Goal: Task Accomplishment & Management: Complete application form

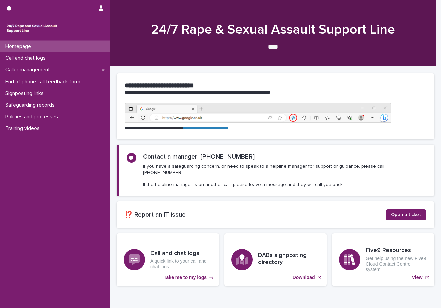
drag, startPoint x: 47, startPoint y: 218, endPoint x: 174, endPoint y: 67, distance: 197.7
click at [47, 218] on div "Homepage Call and chat logs Caller management End of phone call feedback form S…" at bounding box center [55, 175] width 110 height 268
drag, startPoint x: 259, startPoint y: 299, endPoint x: 245, endPoint y: 291, distance: 15.8
click at [259, 299] on div "**********" at bounding box center [275, 188] width 325 height 242
click at [76, 191] on div "Homepage Call and chat logs Caller management End of phone call feedback form S…" at bounding box center [55, 175] width 110 height 268
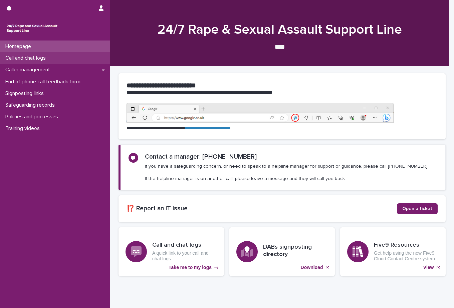
click at [103, 55] on div "Call and chat logs" at bounding box center [55, 58] width 110 height 12
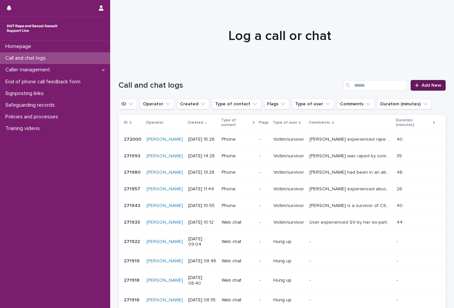
click at [416, 83] on div at bounding box center [418, 85] width 7 height 5
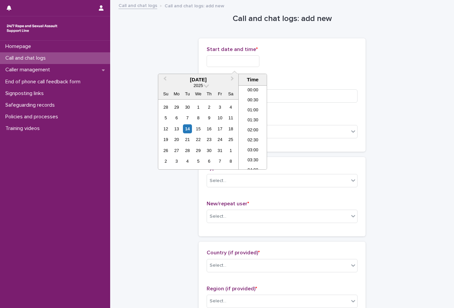
click at [230, 62] on input "text" at bounding box center [233, 61] width 53 height 12
click at [260, 118] on li "08:30" at bounding box center [253, 117] width 28 height 10
click at [255, 62] on input "**********" at bounding box center [233, 61] width 53 height 12
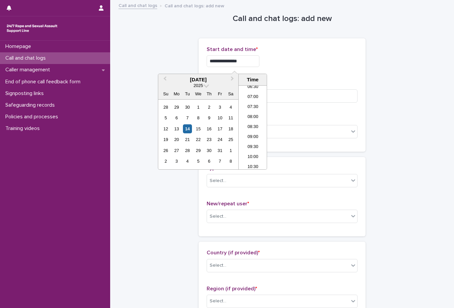
type input "**********"
click at [302, 120] on p "Call or chat? *" at bounding box center [282, 119] width 151 height 6
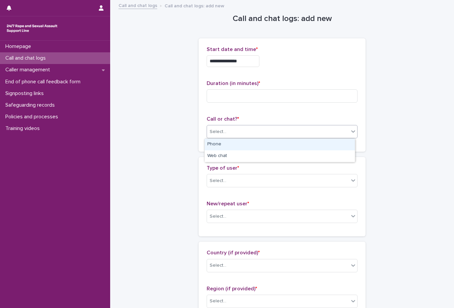
click at [288, 128] on div "Select..." at bounding box center [278, 131] width 142 height 11
click at [240, 148] on div "Phone" at bounding box center [280, 145] width 150 height 12
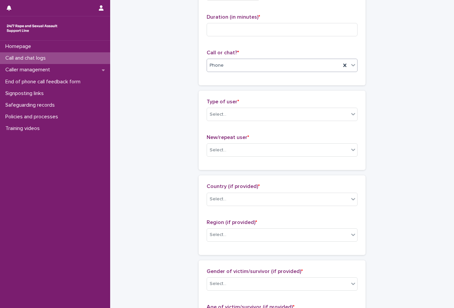
scroll to position [67, 0]
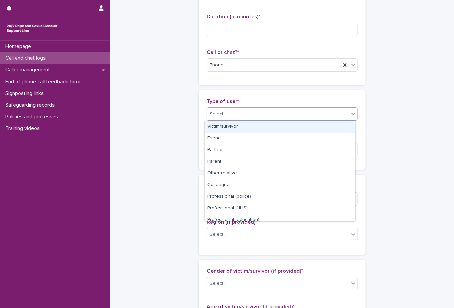
click at [236, 118] on div "Select..." at bounding box center [278, 114] width 142 height 11
click at [231, 127] on div "Victim/survivor" at bounding box center [280, 127] width 150 height 12
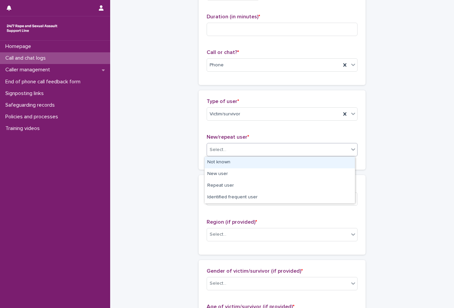
click at [234, 152] on div "Select..." at bounding box center [278, 149] width 142 height 11
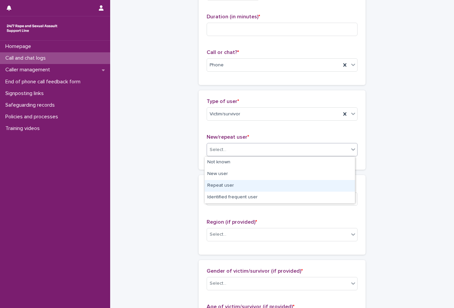
click at [232, 183] on div "Repeat user" at bounding box center [280, 186] width 150 height 12
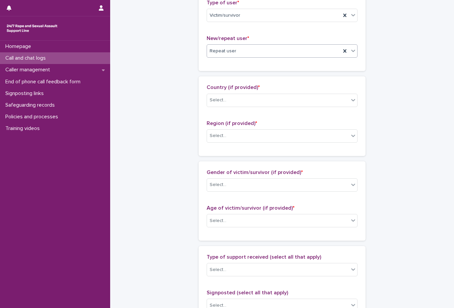
scroll to position [167, 0]
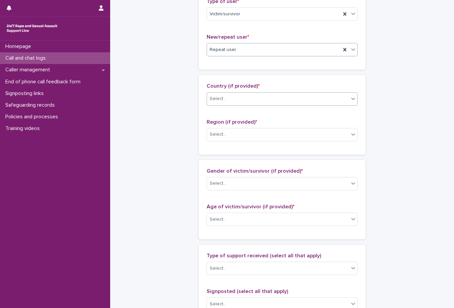
click at [231, 104] on div "Select..." at bounding box center [278, 98] width 142 height 11
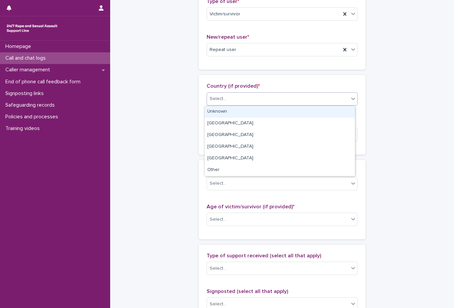
click at [226, 115] on div "Unknown" at bounding box center [280, 112] width 150 height 12
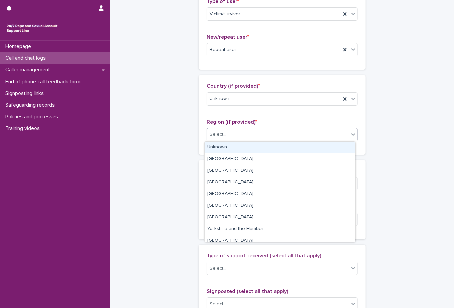
click at [233, 137] on div "Select..." at bounding box center [278, 134] width 142 height 11
click at [226, 147] on div "Unknown" at bounding box center [280, 148] width 150 height 12
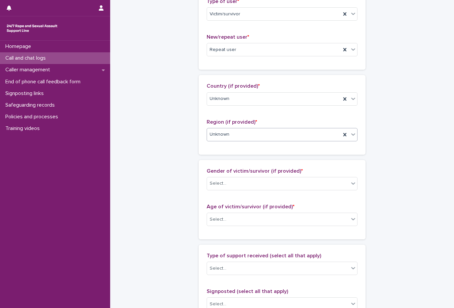
scroll to position [200, 0]
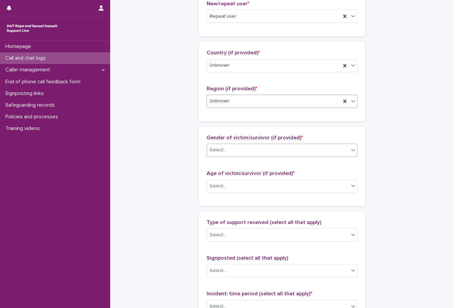
click at [228, 152] on div "Select..." at bounding box center [278, 150] width 142 height 11
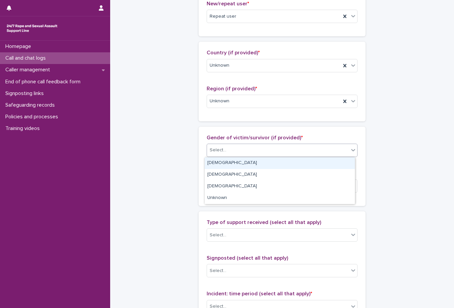
click at [224, 162] on div "[DEMOGRAPHIC_DATA]" at bounding box center [280, 163] width 150 height 12
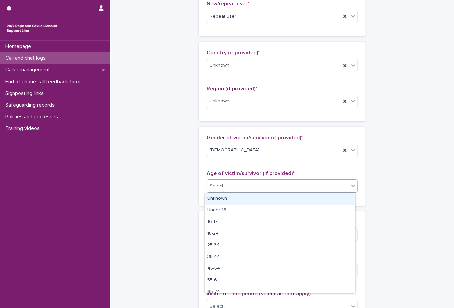
click at [217, 189] on div "Select..." at bounding box center [218, 186] width 17 height 7
click at [215, 199] on div "Unknown" at bounding box center [280, 199] width 150 height 12
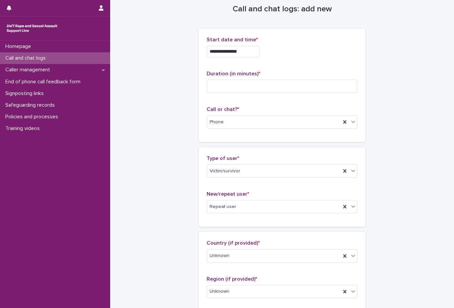
scroll to position [0, 0]
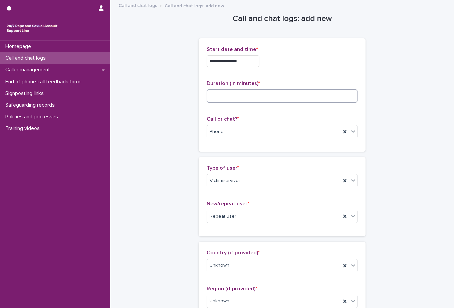
click at [231, 96] on input at bounding box center [282, 95] width 151 height 13
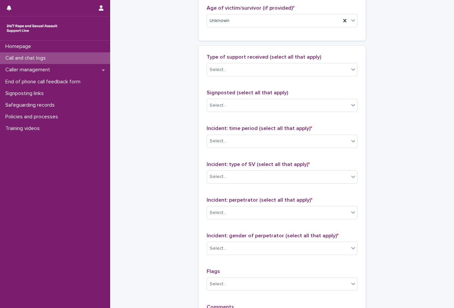
scroll to position [367, 0]
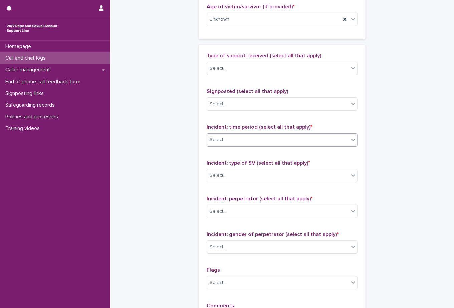
type input "**"
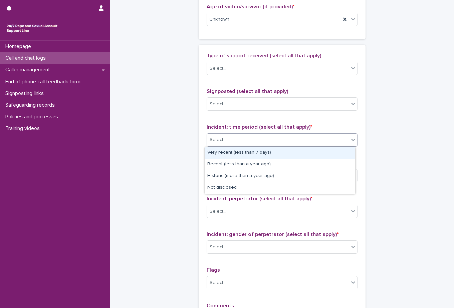
click at [241, 142] on div "Select..." at bounding box center [278, 139] width 142 height 11
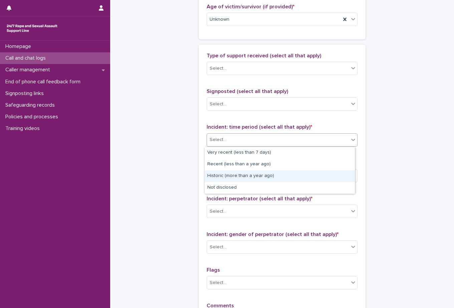
click at [236, 174] on div "Historic (more than a year ago)" at bounding box center [280, 176] width 150 height 12
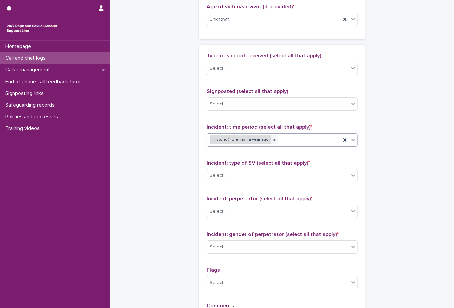
click at [239, 140] on div "Historic (more than a year ago)" at bounding box center [240, 139] width 60 height 9
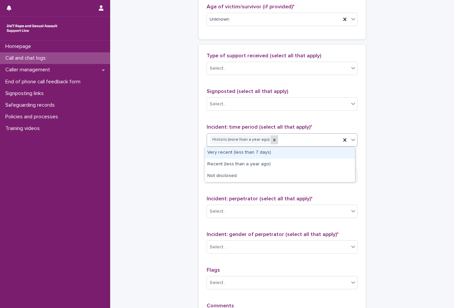
click at [272, 138] on icon at bounding box center [274, 140] width 5 height 5
click at [247, 142] on div "Select..." at bounding box center [278, 139] width 142 height 11
click at [237, 144] on div "Select..." at bounding box center [278, 139] width 142 height 11
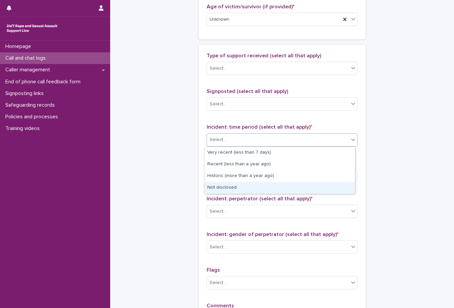
click at [238, 189] on div "Not disclosed" at bounding box center [280, 188] width 150 height 12
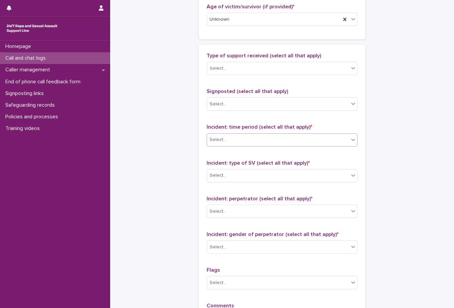
click at [249, 165] on span "Incident: type of SV (select all that apply) *" at bounding box center [258, 162] width 103 height 5
click at [249, 170] on div "Select..." at bounding box center [278, 175] width 142 height 11
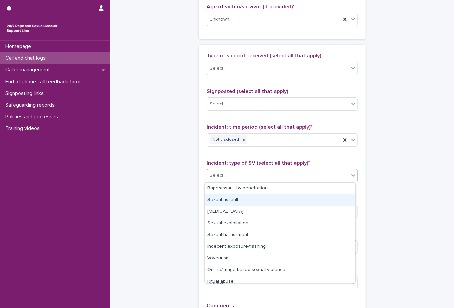
scroll to position [17, 0]
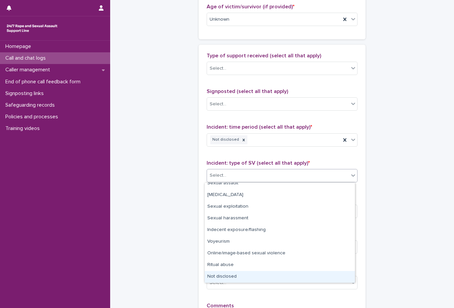
click at [234, 279] on div "Not disclosed" at bounding box center [280, 277] width 150 height 12
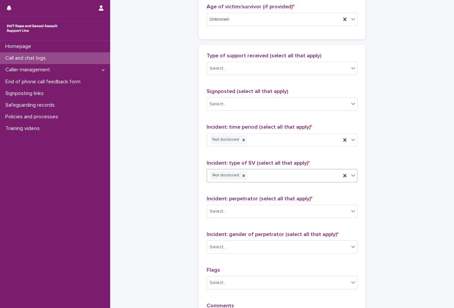
click at [242, 219] on div "Incident: perpetrator (select all that apply) * Select..." at bounding box center [282, 210] width 151 height 28
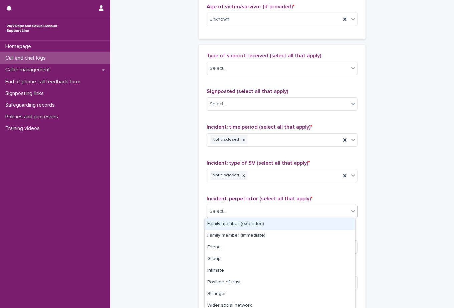
click at [242, 212] on div "Select..." at bounding box center [278, 211] width 142 height 11
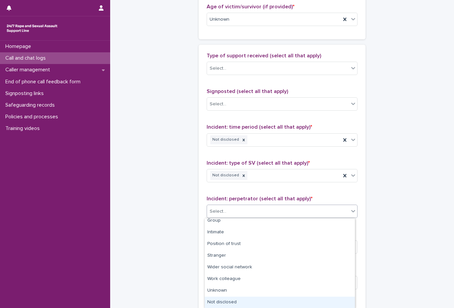
click at [238, 300] on div "Not disclosed" at bounding box center [280, 303] width 150 height 12
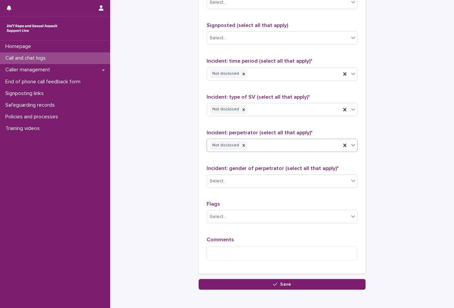
scroll to position [434, 0]
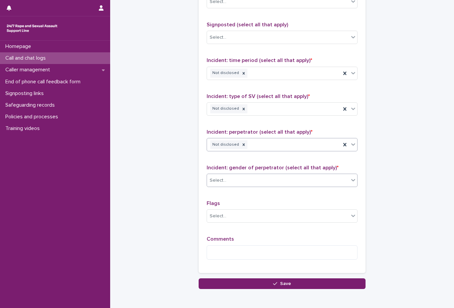
click at [253, 182] on div "Select..." at bounding box center [278, 180] width 142 height 11
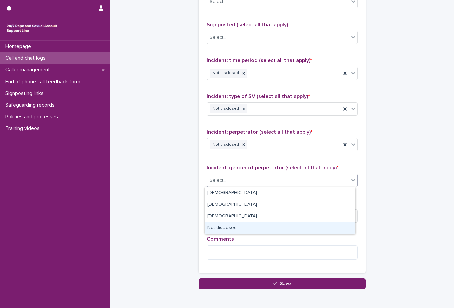
click at [238, 228] on div "Not disclosed" at bounding box center [280, 229] width 150 height 12
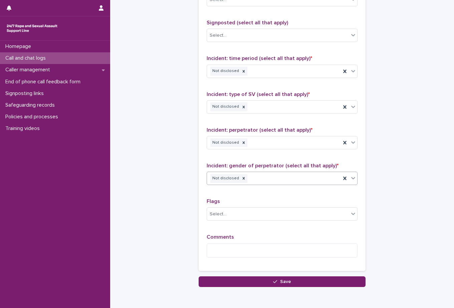
scroll to position [467, 0]
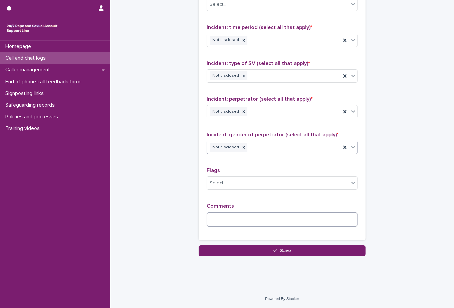
click at [224, 219] on textarea at bounding box center [282, 220] width 151 height 14
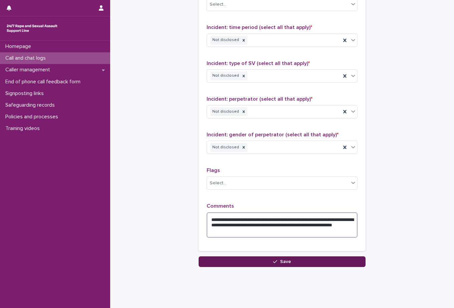
type textarea "**********"
click at [220, 265] on button "Save" at bounding box center [282, 262] width 167 height 11
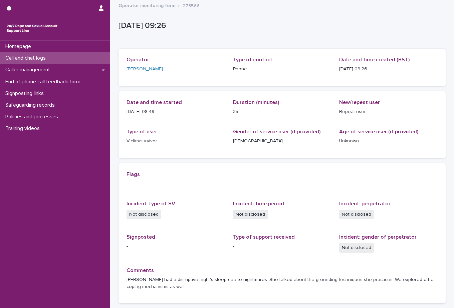
click at [61, 61] on div "Call and chat logs" at bounding box center [55, 58] width 110 height 12
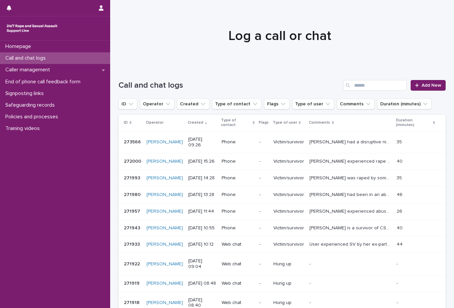
click at [85, 151] on div "Homepage Call and chat logs Caller management End of phone call feedback form S…" at bounding box center [55, 175] width 110 height 268
click at [415, 83] on icon at bounding box center [417, 85] width 4 height 5
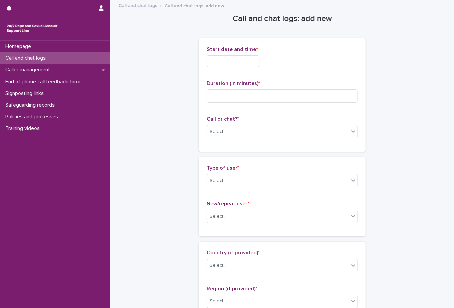
click at [223, 62] on input "text" at bounding box center [233, 61] width 53 height 12
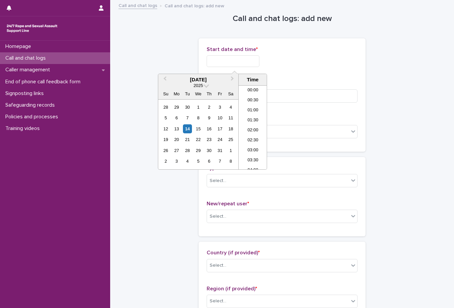
click at [223, 62] on input "text" at bounding box center [233, 61] width 53 height 12
click at [250, 117] on li "09:30" at bounding box center [253, 117] width 28 height 10
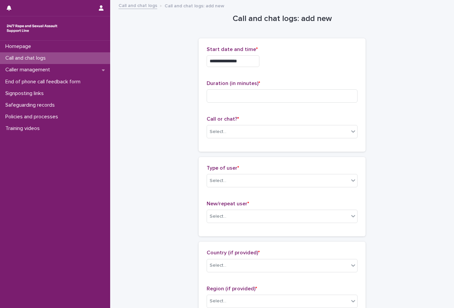
click at [245, 59] on input "**********" at bounding box center [233, 61] width 53 height 12
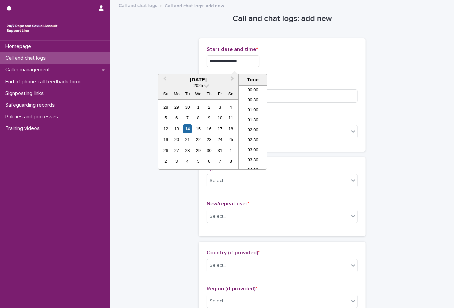
scroll to position [153, 0]
type input "**********"
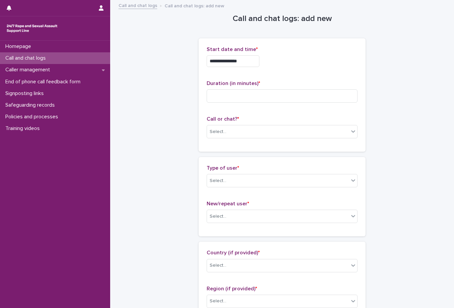
click at [342, 65] on div "**********" at bounding box center [282, 61] width 151 height 12
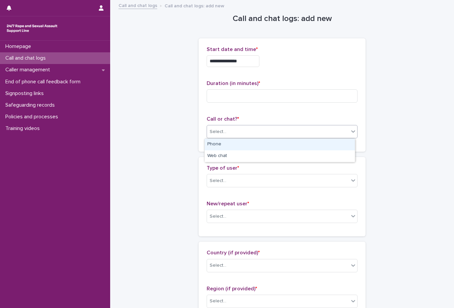
click at [259, 127] on div "Select..." at bounding box center [278, 131] width 142 height 11
click at [239, 149] on div "Phone" at bounding box center [280, 145] width 150 height 12
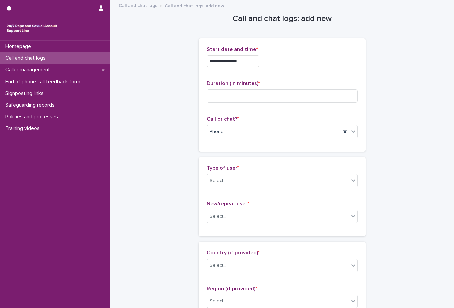
click at [233, 174] on div "Type of user * Select..." at bounding box center [282, 179] width 151 height 28
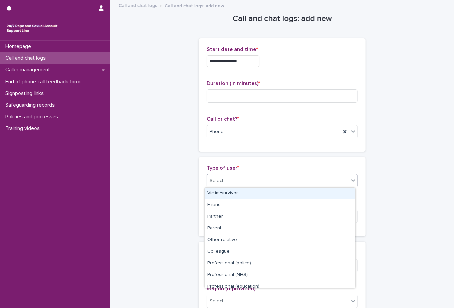
click at [233, 185] on div "Select..." at bounding box center [278, 180] width 142 height 11
click at [231, 194] on div "Victim/survivor" at bounding box center [280, 194] width 150 height 12
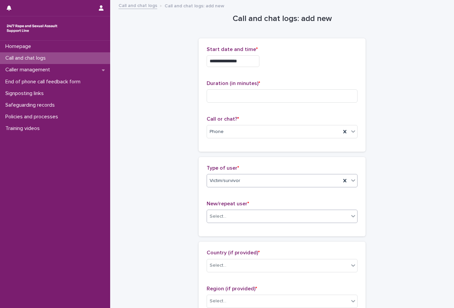
click at [223, 215] on div "Select..." at bounding box center [278, 216] width 142 height 11
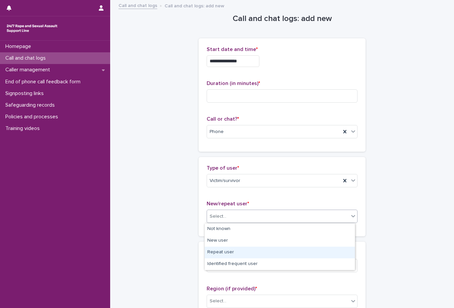
click at [230, 253] on div "Repeat user" at bounding box center [280, 253] width 150 height 12
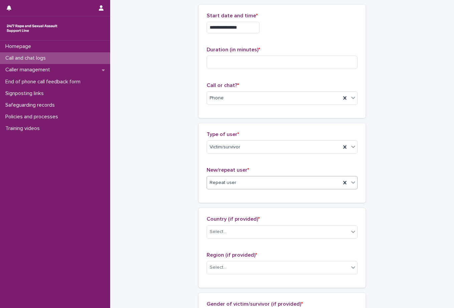
scroll to position [67, 0]
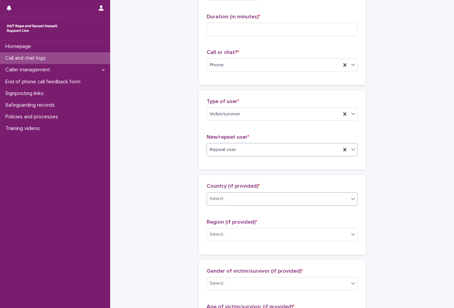
click at [241, 196] on div "Select..." at bounding box center [278, 199] width 142 height 11
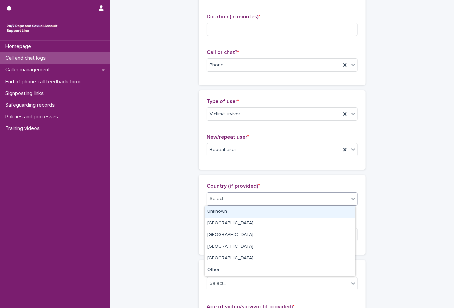
click at [232, 209] on div "Unknown" at bounding box center [280, 212] width 150 height 12
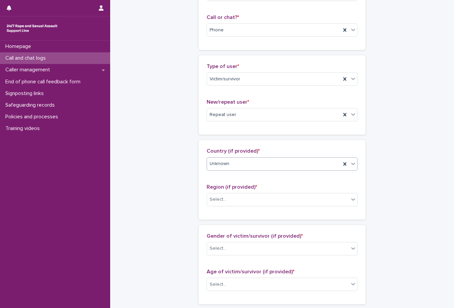
scroll to position [133, 0]
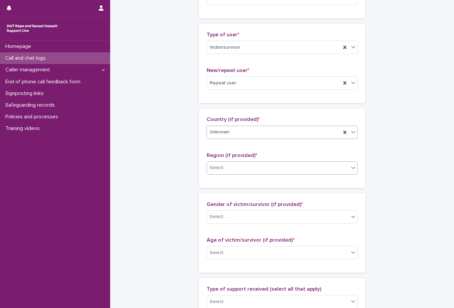
click at [247, 168] on div "Select..." at bounding box center [278, 167] width 142 height 11
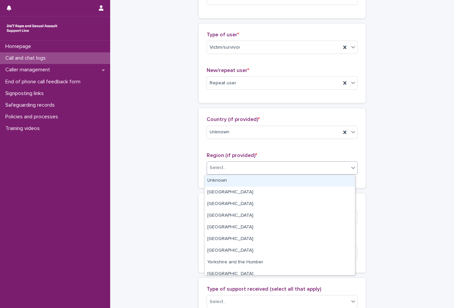
click at [242, 178] on div "Unknown" at bounding box center [280, 181] width 150 height 12
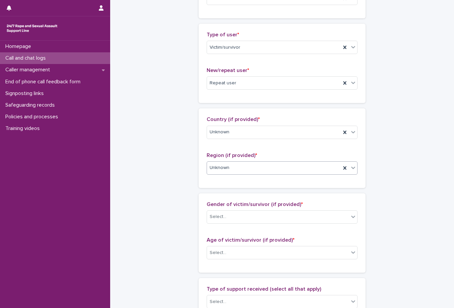
click at [183, 174] on div "**********" at bounding box center [281, 228] width 327 height 722
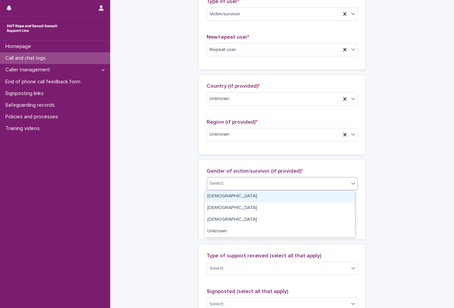
click at [231, 188] on div "Select..." at bounding box center [278, 183] width 142 height 11
click at [227, 197] on div "[DEMOGRAPHIC_DATA]" at bounding box center [280, 197] width 150 height 12
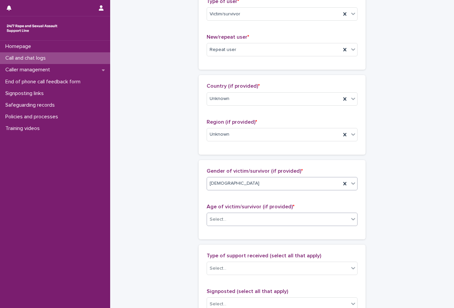
click at [230, 220] on div "Select..." at bounding box center [278, 219] width 142 height 11
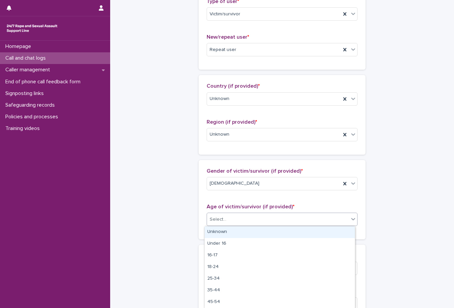
click at [223, 231] on div "Unknown" at bounding box center [280, 233] width 150 height 12
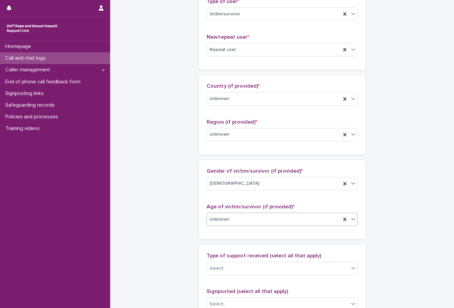
scroll to position [200, 0]
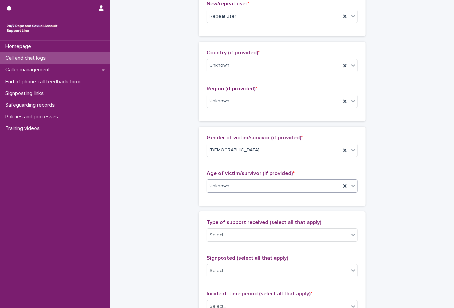
click at [140, 171] on div "**********" at bounding box center [281, 161] width 327 height 722
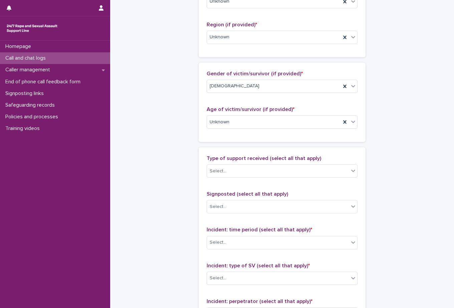
scroll to position [300, 0]
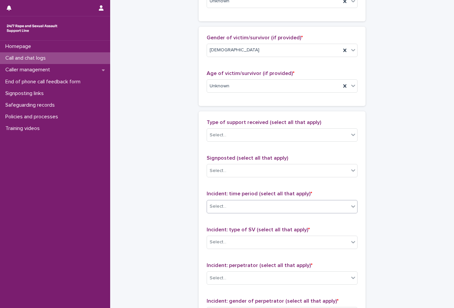
click at [216, 204] on div "Select..." at bounding box center [218, 206] width 17 height 7
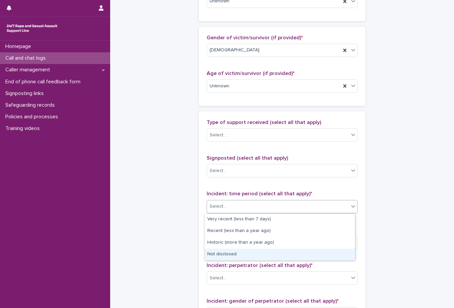
click at [229, 249] on div "Not disclosed" at bounding box center [280, 255] width 150 height 12
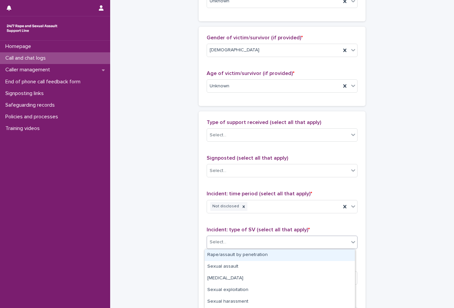
click at [233, 245] on div "Select..." at bounding box center [278, 242] width 142 height 11
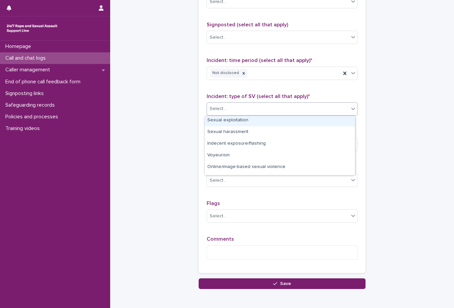
scroll to position [58, 0]
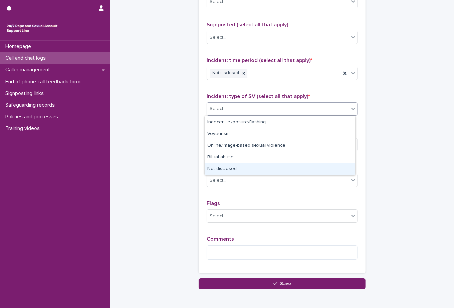
click at [229, 171] on div "Not disclosed" at bounding box center [280, 169] width 150 height 12
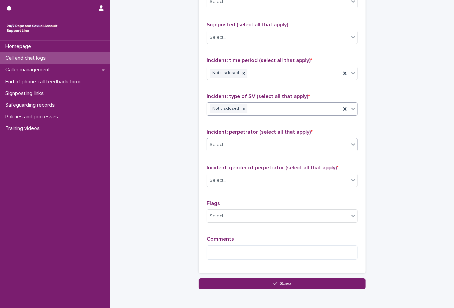
click at [234, 142] on div "Select..." at bounding box center [278, 144] width 142 height 11
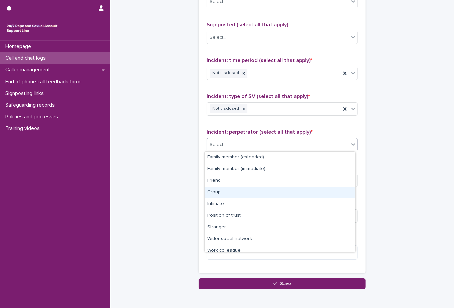
scroll to position [28, 0]
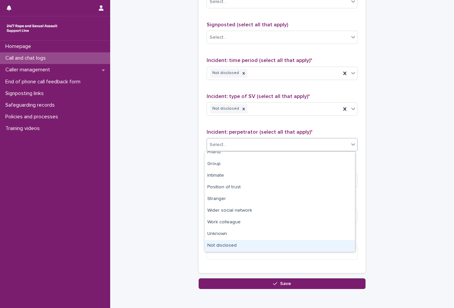
click at [242, 245] on div "Not disclosed" at bounding box center [280, 246] width 150 height 12
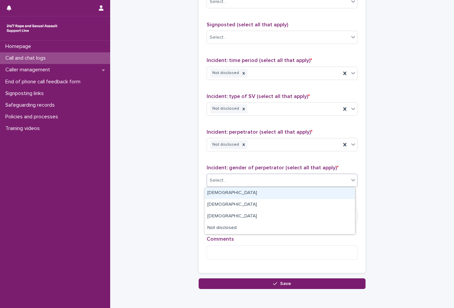
click at [222, 182] on div "Select..." at bounding box center [218, 180] width 17 height 7
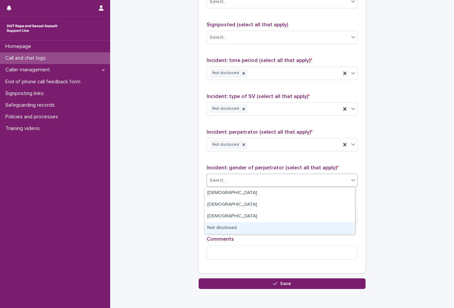
click at [235, 228] on div "Not disclosed" at bounding box center [280, 229] width 150 height 12
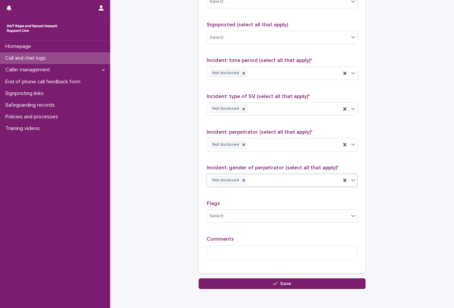
click at [231, 250] on textarea at bounding box center [282, 253] width 151 height 14
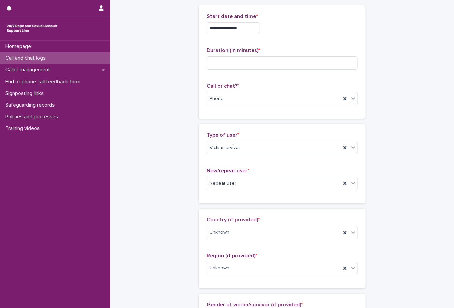
scroll to position [0, 0]
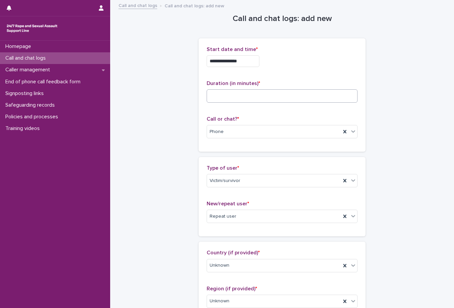
type textarea "**********"
click at [227, 96] on input at bounding box center [282, 95] width 151 height 13
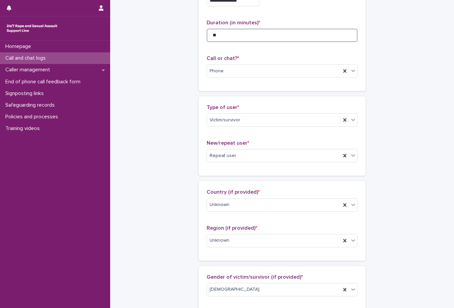
scroll to position [167, 0]
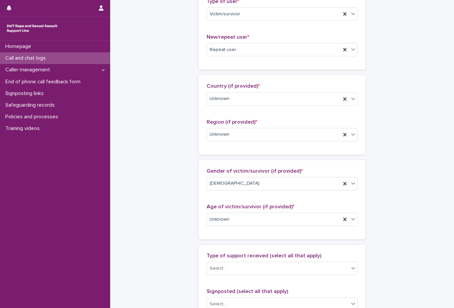
type input "**"
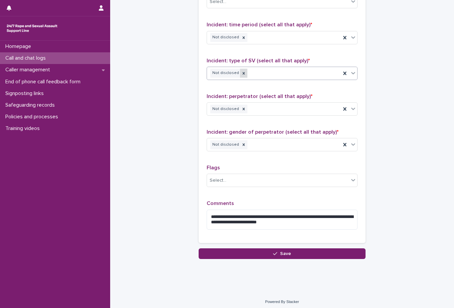
scroll to position [472, 0]
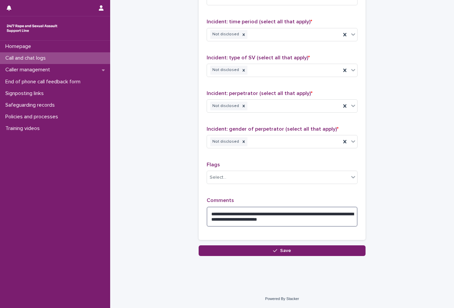
click at [309, 221] on textarea "**********" at bounding box center [282, 217] width 151 height 20
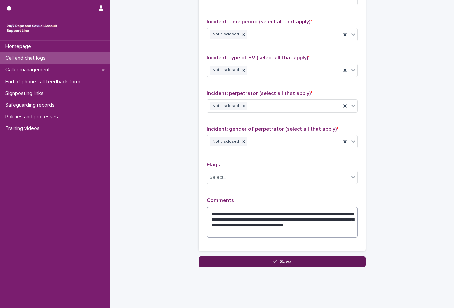
type textarea "**********"
click at [268, 258] on button "Save" at bounding box center [282, 262] width 167 height 11
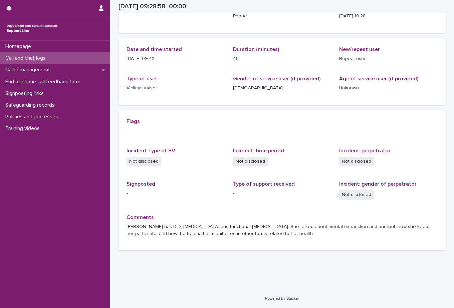
scroll to position [53, 0]
click at [267, 273] on div "Loading... Saving… Loading... Saving… [DATE] 09:28:58+00:00 [DATE] 10:28 Sorry,…" at bounding box center [282, 119] width 344 height 342
click at [197, 261] on div "Loading... Saving… Loading... Saving… [DATE] 09:28:58+00:00 [DATE] 10:28 Sorry,…" at bounding box center [282, 110] width 334 height 325
click at [57, 185] on div "Homepage Call and chat logs Caller management End of phone call feedback form S…" at bounding box center [55, 175] width 110 height 268
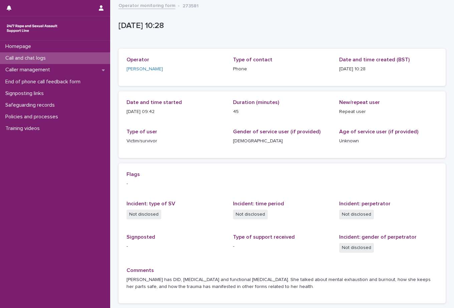
click at [57, 59] on div "Call and chat logs" at bounding box center [55, 58] width 110 height 12
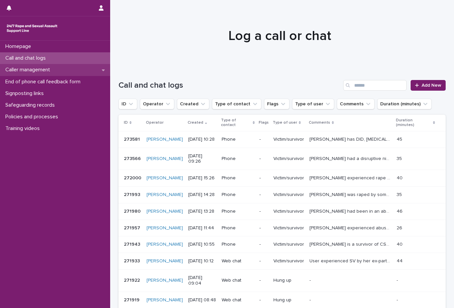
click at [45, 72] on p "Caller management" at bounding box center [29, 70] width 53 height 6
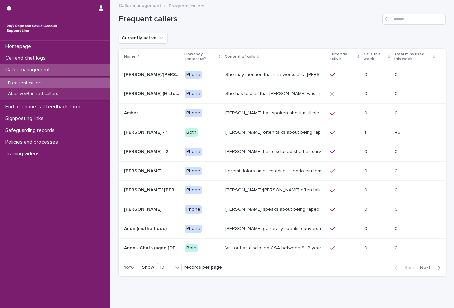
click at [46, 82] on p "Frequent callers" at bounding box center [25, 83] width 45 height 6
click at [425, 270] on span "Next" at bounding box center [427, 268] width 15 height 5
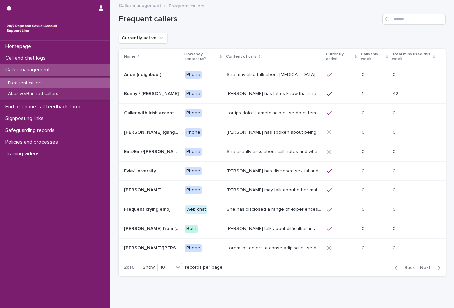
click at [425, 270] on span "Next" at bounding box center [427, 268] width 15 height 5
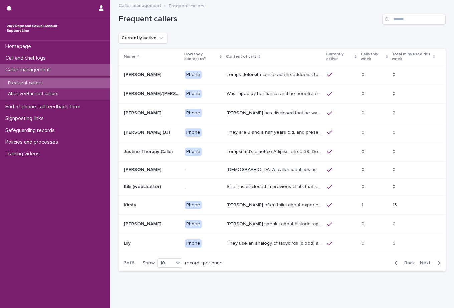
click at [298, 134] on p "They are 3 and a half years old, and presents as this age, talking about dogs, …" at bounding box center [275, 131] width 96 height 7
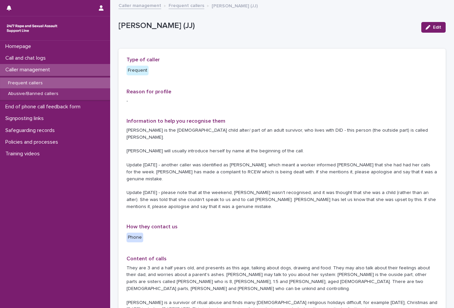
click at [47, 70] on p "Caller management" at bounding box center [29, 70] width 53 height 6
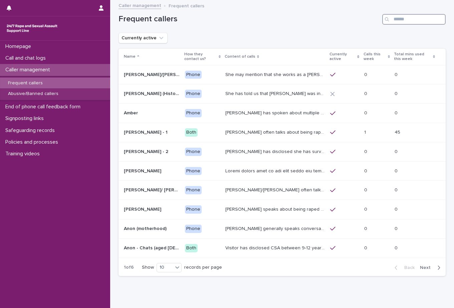
click at [399, 20] on input "Search" at bounding box center [413, 19] width 63 height 11
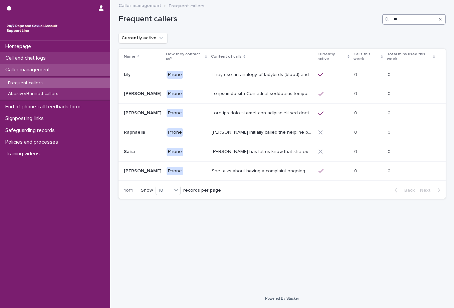
type input "*"
type input "***"
click at [440, 20] on icon "Search" at bounding box center [440, 19] width 3 height 4
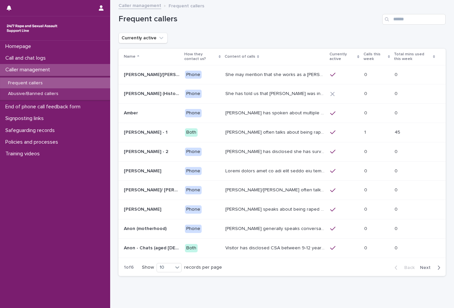
click at [38, 82] on p "Frequent callers" at bounding box center [25, 83] width 45 height 6
click at [38, 68] on p "Caller management" at bounding box center [29, 70] width 53 height 6
click at [51, 62] on div "Call and chat logs" at bounding box center [55, 58] width 110 height 12
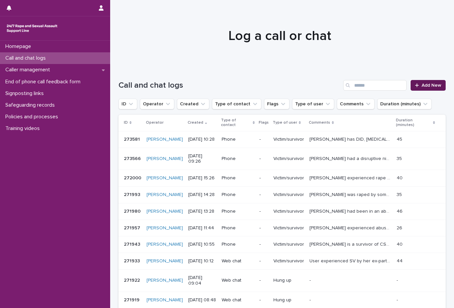
click at [427, 89] on link "Add New" at bounding box center [427, 85] width 35 height 11
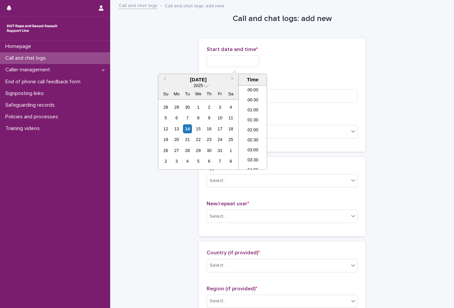
click at [248, 65] on input "text" at bounding box center [233, 61] width 53 height 12
click at [321, 82] on p "Duration (in minutes) *" at bounding box center [282, 83] width 151 height 6
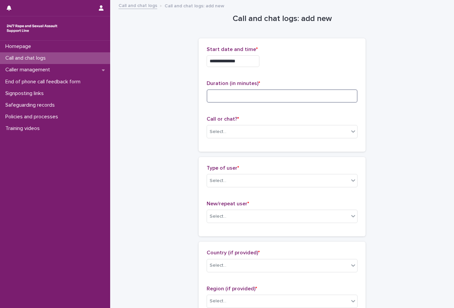
click at [272, 96] on input at bounding box center [282, 95] width 151 height 13
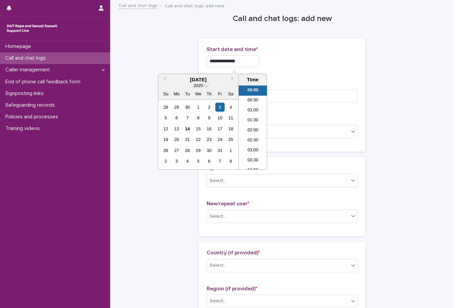
click at [259, 63] on input "**********" at bounding box center [233, 61] width 53 height 12
click at [256, 120] on li "10:00" at bounding box center [253, 124] width 28 height 10
click at [255, 58] on input "**********" at bounding box center [233, 61] width 53 height 12
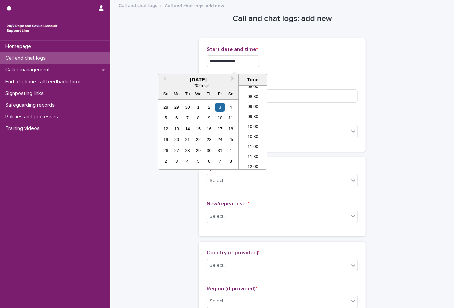
type input "**********"
click at [295, 74] on div "**********" at bounding box center [282, 94] width 151 height 97
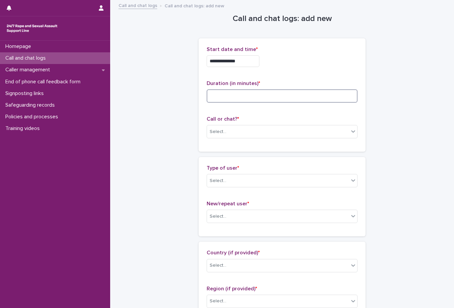
click at [275, 98] on input at bounding box center [282, 95] width 151 height 13
type input "**"
click at [227, 130] on div "Select..." at bounding box center [278, 131] width 142 height 11
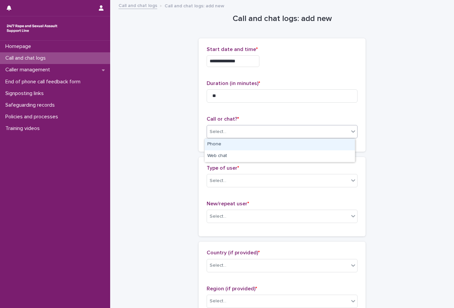
click at [226, 145] on div "Phone" at bounding box center [280, 145] width 150 height 12
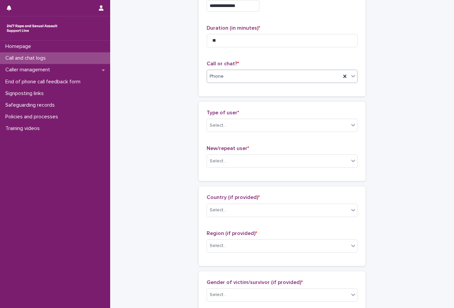
scroll to position [67, 0]
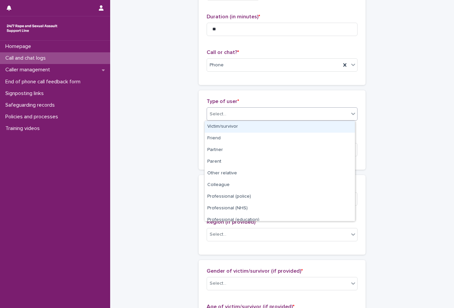
click at [242, 120] on div "Select..." at bounding box center [282, 113] width 151 height 13
click at [245, 127] on div "Victim/survivor" at bounding box center [280, 127] width 150 height 12
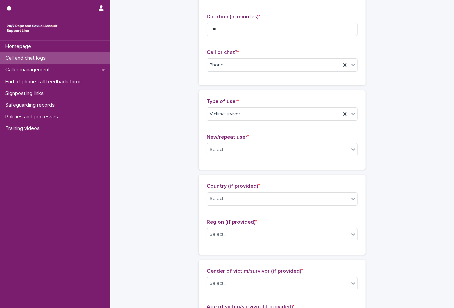
drag, startPoint x: 161, startPoint y: 135, endPoint x: 174, endPoint y: 135, distance: 12.7
click at [161, 135] on div "**********" at bounding box center [281, 295] width 327 height 722
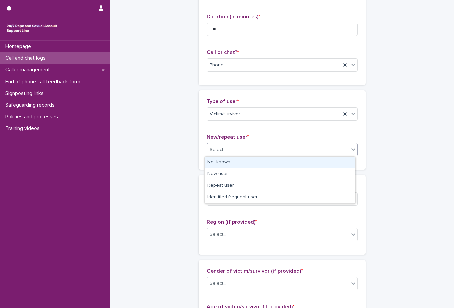
click at [229, 153] on div "Select..." at bounding box center [278, 149] width 142 height 11
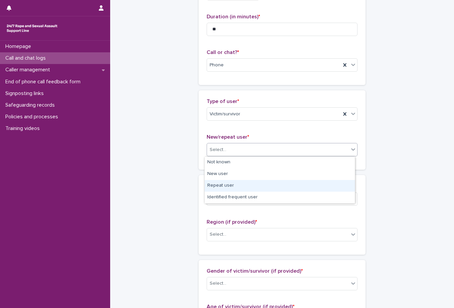
click at [228, 185] on div "Repeat user" at bounding box center [280, 186] width 150 height 12
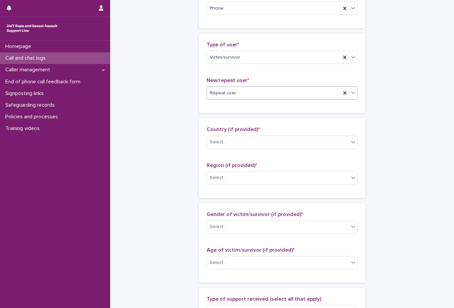
scroll to position [133, 0]
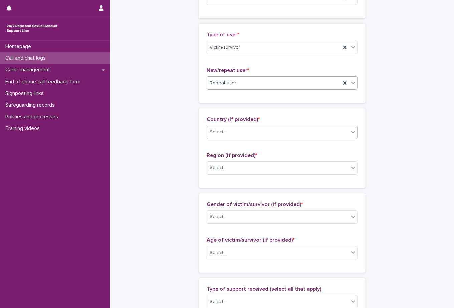
click at [244, 134] on div "Select..." at bounding box center [278, 132] width 142 height 11
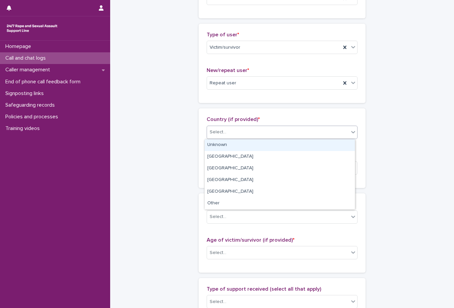
click at [225, 147] on div "Unknown" at bounding box center [280, 145] width 150 height 12
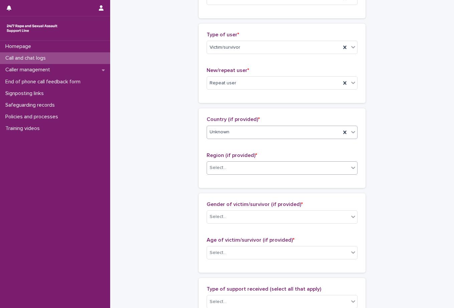
click at [228, 163] on div "Select..." at bounding box center [278, 167] width 142 height 11
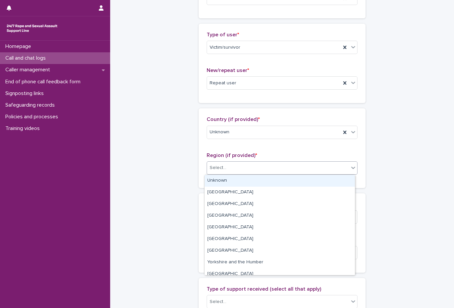
click at [227, 178] on div "Unknown" at bounding box center [280, 181] width 150 height 12
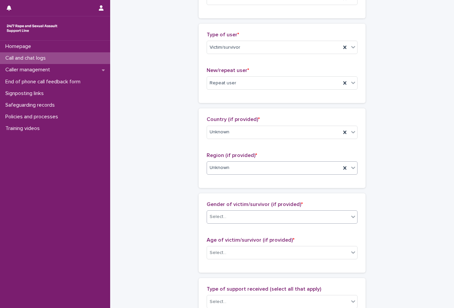
click at [236, 217] on div "Select..." at bounding box center [278, 217] width 142 height 11
click at [223, 208] on p "Gender of victim/survivor (if provided) *" at bounding box center [282, 205] width 151 height 6
click at [225, 217] on div "Select..." at bounding box center [278, 217] width 142 height 11
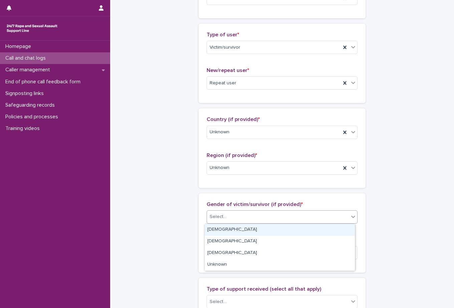
click at [220, 233] on div "[DEMOGRAPHIC_DATA]" at bounding box center [280, 230] width 150 height 12
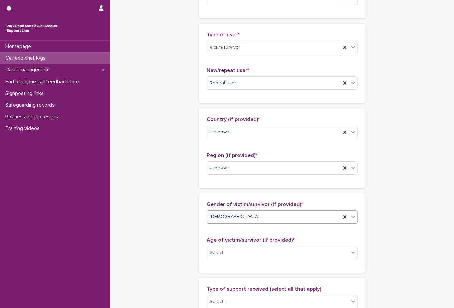
scroll to position [234, 0]
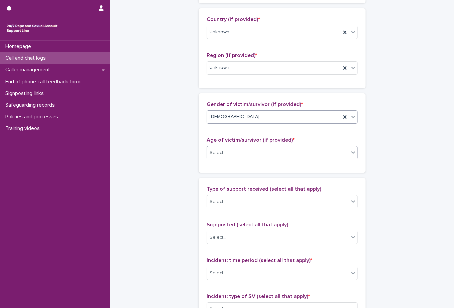
click at [229, 157] on div "Select..." at bounding box center [278, 152] width 142 height 11
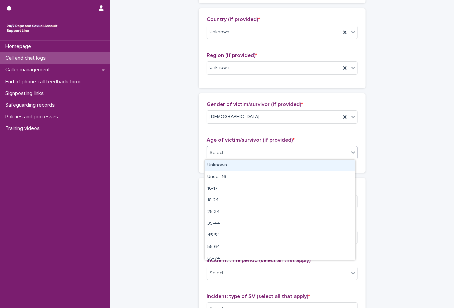
click at [228, 165] on div "Unknown" at bounding box center [280, 166] width 150 height 12
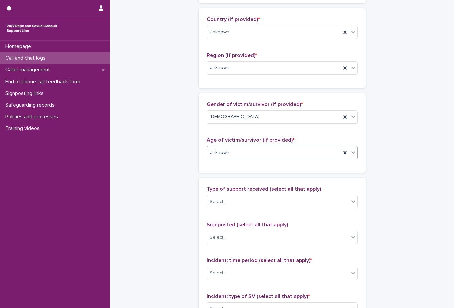
scroll to position [300, 0]
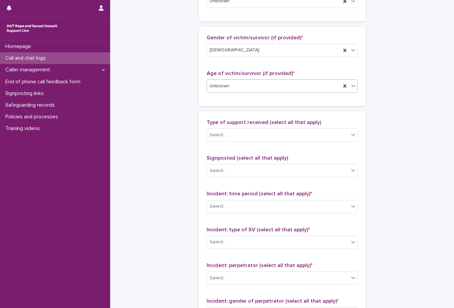
click at [237, 127] on div "Type of support received (select all that apply) Select..." at bounding box center [282, 133] width 151 height 28
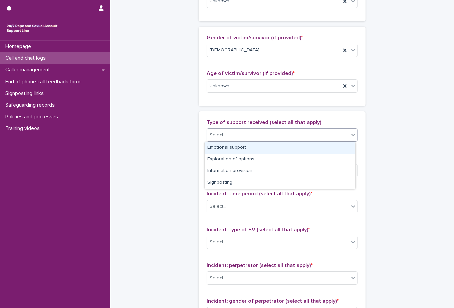
click at [233, 137] on div "Select..." at bounding box center [278, 135] width 142 height 11
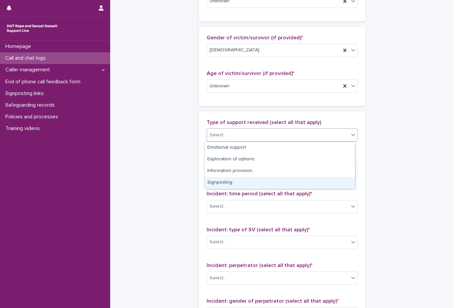
click at [152, 163] on div "**********" at bounding box center [281, 61] width 327 height 722
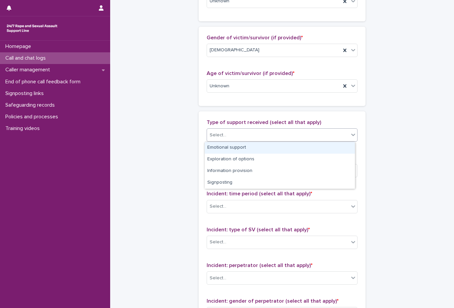
click at [239, 134] on div "Select..." at bounding box center [278, 135] width 142 height 11
click at [246, 152] on div "Emotional support" at bounding box center [280, 148] width 150 height 12
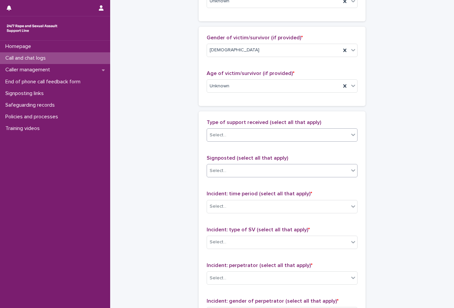
click at [243, 165] on div "Select..." at bounding box center [282, 170] width 151 height 13
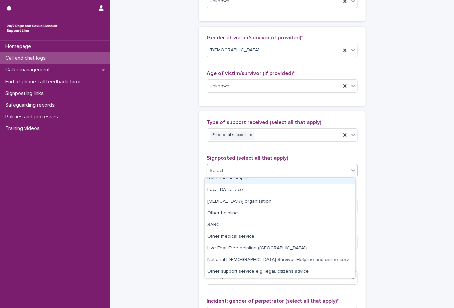
scroll to position [0, 0]
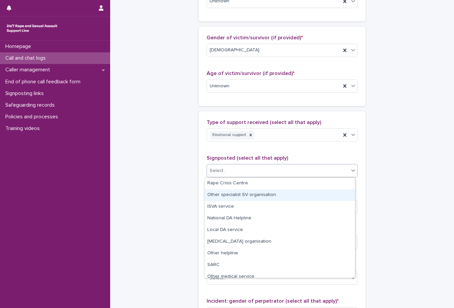
click at [183, 192] on div "**********" at bounding box center [281, 61] width 327 height 722
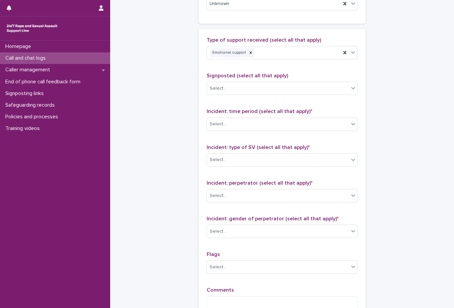
scroll to position [434, 0]
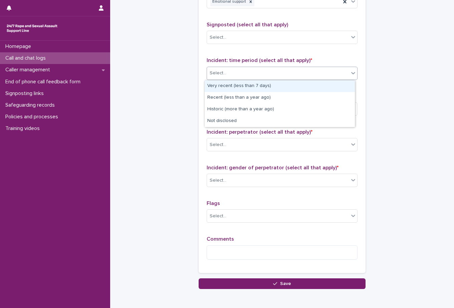
click at [252, 71] on div "Select..." at bounding box center [278, 73] width 142 height 11
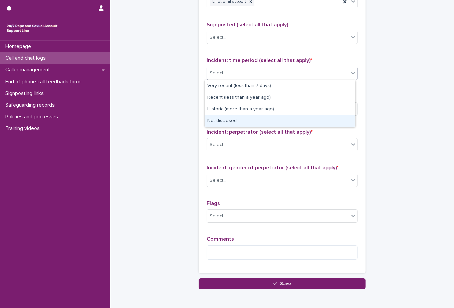
click at [241, 118] on div "Not disclosed" at bounding box center [280, 121] width 150 height 12
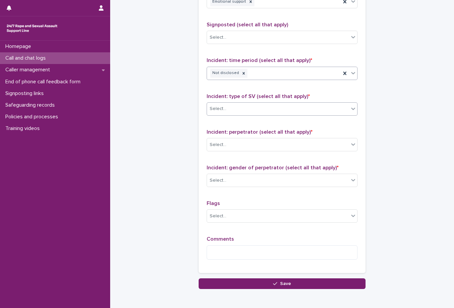
click at [246, 109] on div "Select..." at bounding box center [278, 108] width 142 height 11
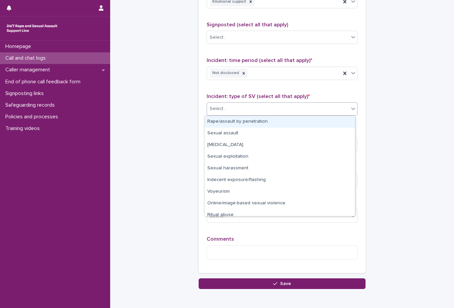
scroll to position [17, 0]
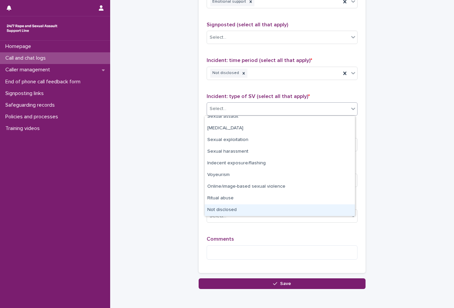
click at [232, 206] on div "Not disclosed" at bounding box center [280, 211] width 150 height 12
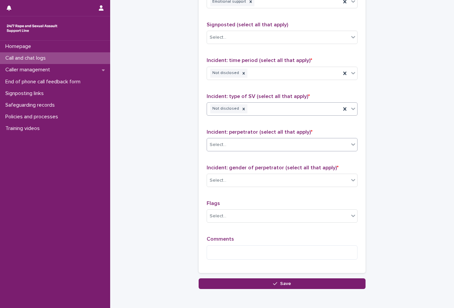
click at [250, 151] on div "Select..." at bounding box center [282, 144] width 151 height 13
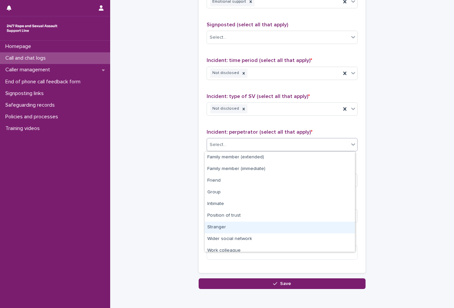
scroll to position [28, 0]
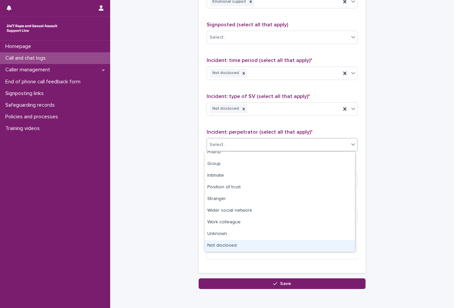
click at [233, 247] on div "Not disclosed" at bounding box center [280, 246] width 150 height 12
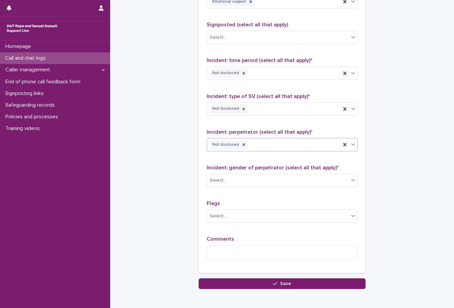
click at [250, 172] on div "Incident: gender of perpetrator (select all that apply) * Select..." at bounding box center [282, 179] width 151 height 28
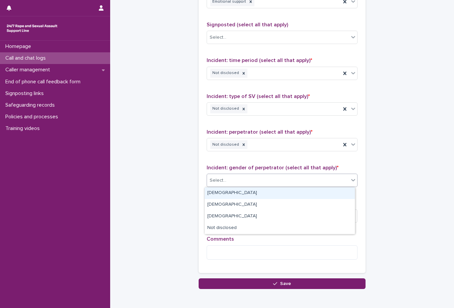
click at [247, 176] on div "Select..." at bounding box center [278, 180] width 142 height 11
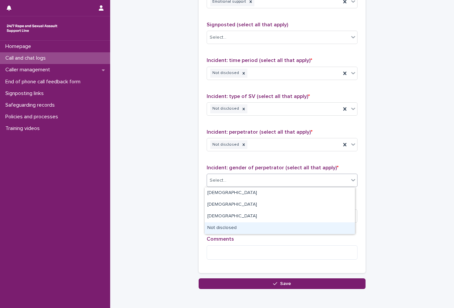
click at [238, 232] on div "Not disclosed" at bounding box center [280, 229] width 150 height 12
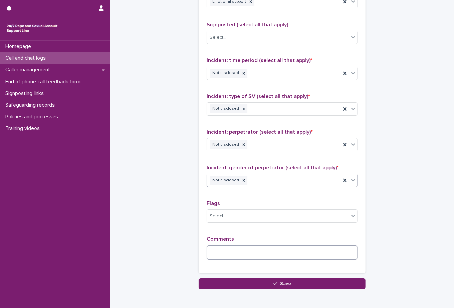
click at [235, 248] on textarea at bounding box center [282, 253] width 151 height 14
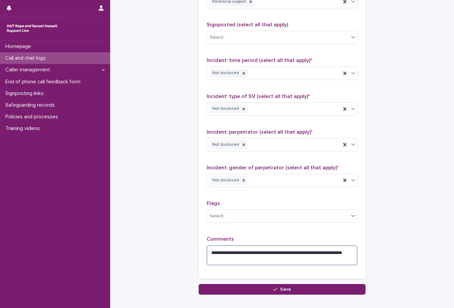
click at [250, 257] on textarea "**********" at bounding box center [282, 256] width 151 height 20
type textarea "**********"
click at [267, 286] on button "Save" at bounding box center [282, 289] width 167 height 11
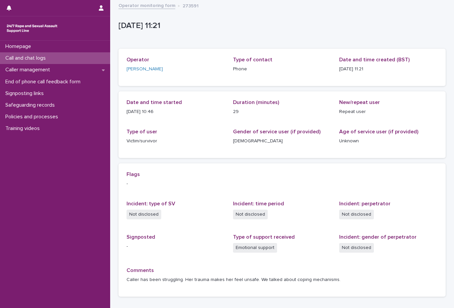
click at [78, 58] on div "Call and chat logs" at bounding box center [55, 58] width 110 height 12
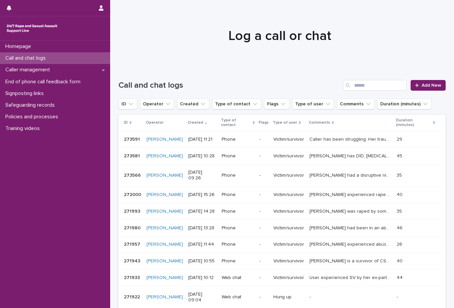
drag, startPoint x: 76, startPoint y: 192, endPoint x: 4, endPoint y: 144, distance: 86.1
click at [75, 192] on div "Homepage Call and chat logs Caller management End of phone call feedback form S…" at bounding box center [55, 175] width 110 height 268
click at [415, 83] on icon at bounding box center [417, 85] width 4 height 5
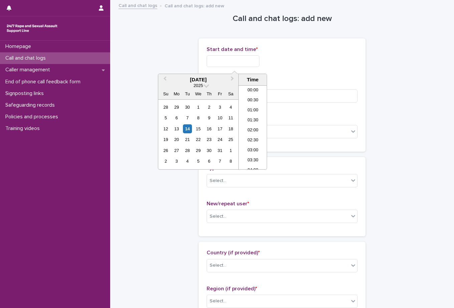
click at [237, 58] on input "text" at bounding box center [233, 61] width 53 height 12
click at [251, 119] on li "11:00" at bounding box center [253, 117] width 28 height 10
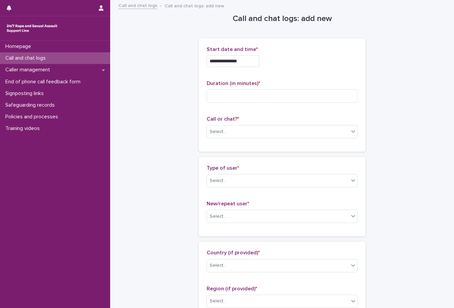
click at [249, 63] on input "**********" at bounding box center [233, 61] width 53 height 12
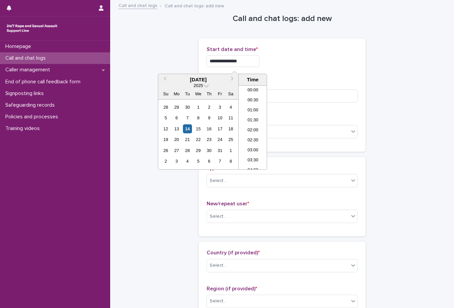
scroll to position [183, 0]
type input "**********"
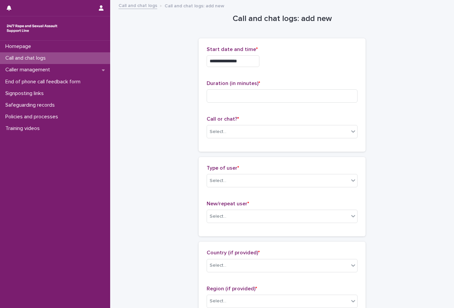
click at [310, 57] on div "**********" at bounding box center [282, 61] width 151 height 12
click at [270, 99] on input at bounding box center [282, 95] width 151 height 13
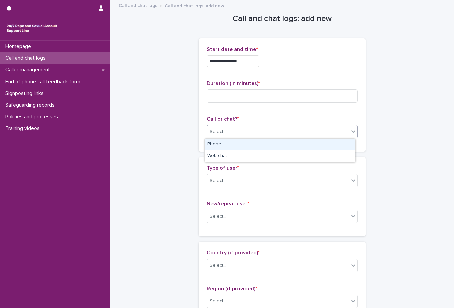
click at [237, 135] on div "Select..." at bounding box center [278, 131] width 142 height 11
click at [235, 141] on div "Phone" at bounding box center [280, 145] width 150 height 12
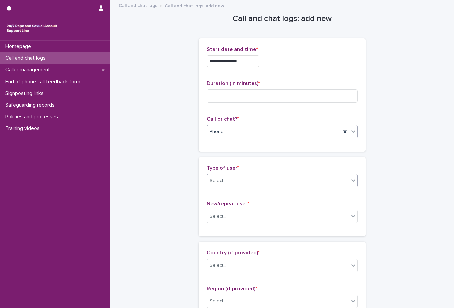
click at [227, 184] on div at bounding box center [227, 180] width 1 height 7
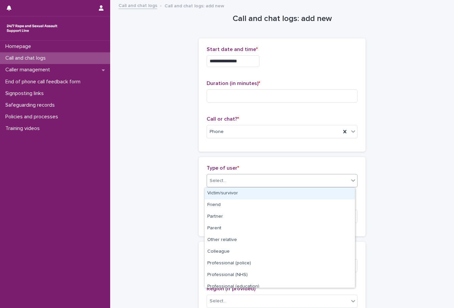
click at [227, 198] on div "Victim/survivor" at bounding box center [280, 194] width 150 height 12
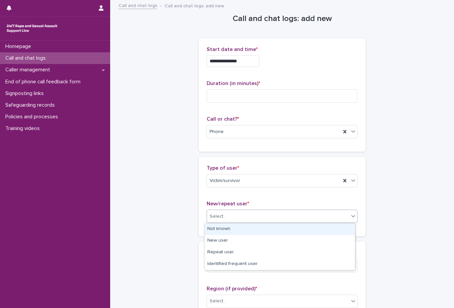
click at [227, 217] on input "text" at bounding box center [227, 217] width 1 height 6
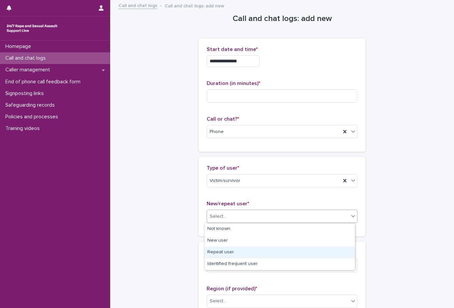
click at [235, 258] on div "Repeat user" at bounding box center [280, 253] width 150 height 12
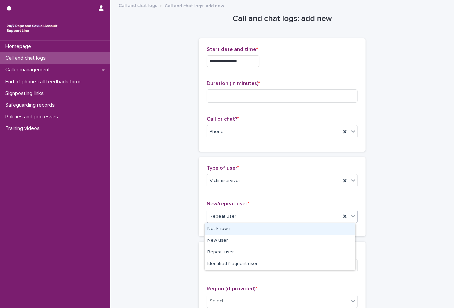
click at [234, 210] on div "Repeat user" at bounding box center [282, 216] width 151 height 13
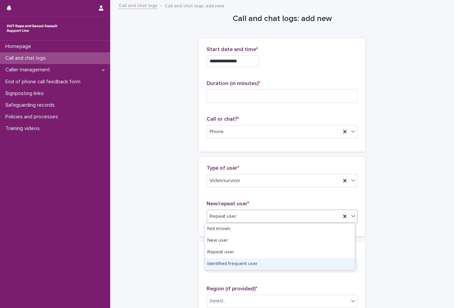
click at [230, 267] on div "Identified frequent user" at bounding box center [280, 265] width 150 height 12
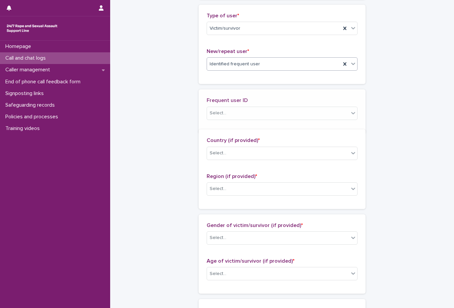
scroll to position [156, 0]
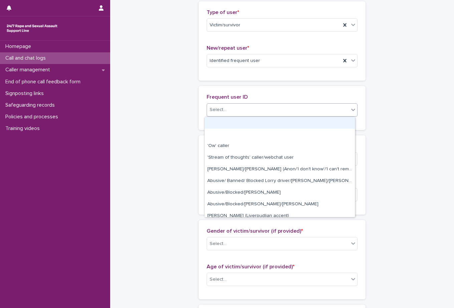
click at [244, 105] on div "Select..." at bounding box center [278, 109] width 142 height 11
type input "*"
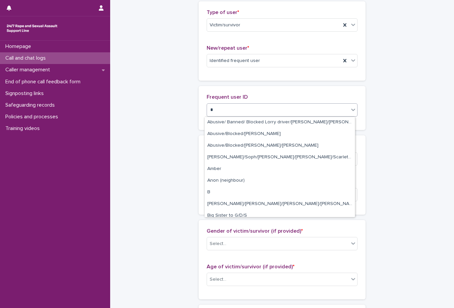
scroll to position [100, 0]
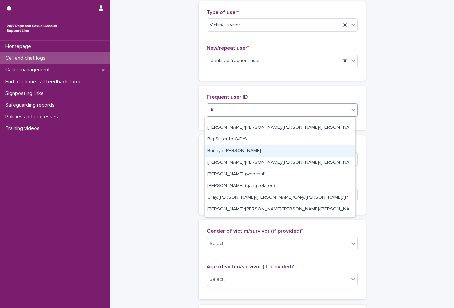
click at [255, 149] on div "Bunny / [PERSON_NAME]" at bounding box center [280, 151] width 150 height 12
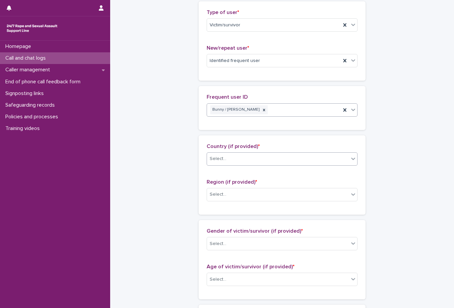
click at [253, 162] on div "Select..." at bounding box center [278, 158] width 142 height 11
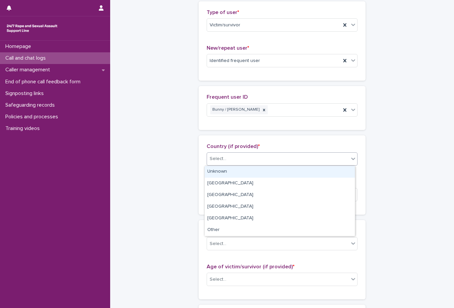
click at [243, 176] on div "Unknown" at bounding box center [280, 172] width 150 height 12
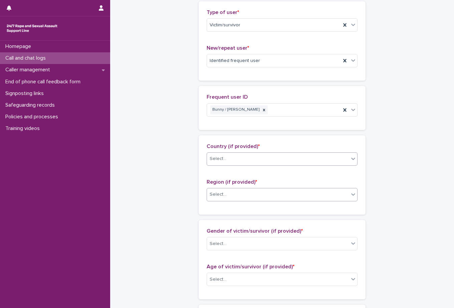
click at [239, 197] on div "Select..." at bounding box center [278, 194] width 142 height 11
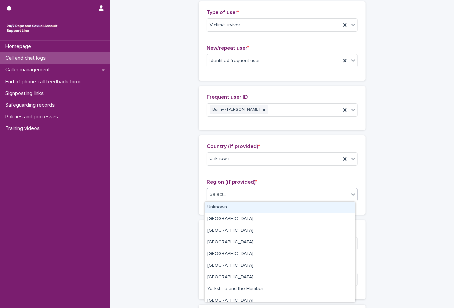
click at [237, 203] on div "Unknown" at bounding box center [280, 208] width 150 height 12
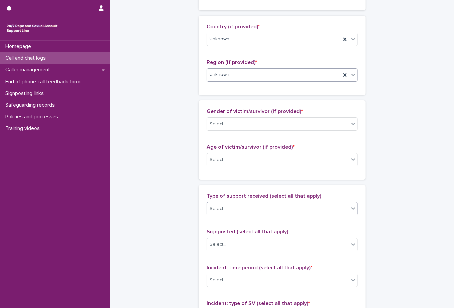
scroll to position [289, 0]
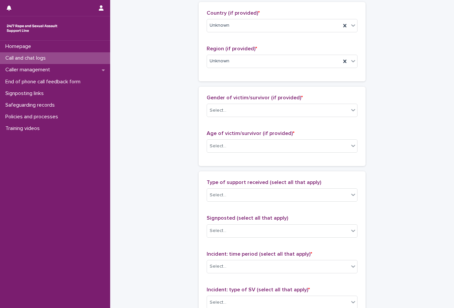
click at [239, 119] on div "Gender of victim/survivor (if provided) * Select..." at bounding box center [282, 109] width 151 height 28
click at [238, 110] on div "Select..." at bounding box center [278, 110] width 142 height 11
click at [246, 115] on div "Select..." at bounding box center [278, 110] width 142 height 11
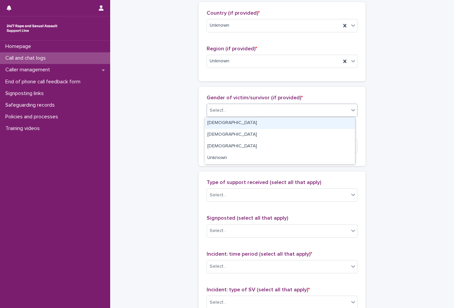
click at [228, 127] on div "[DEMOGRAPHIC_DATA]" at bounding box center [280, 123] width 150 height 12
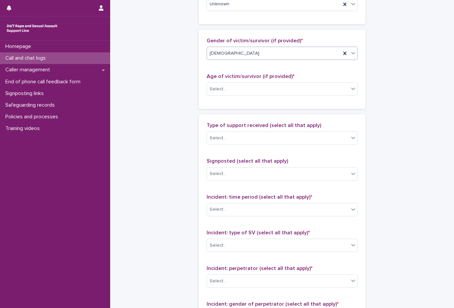
scroll to position [356, 0]
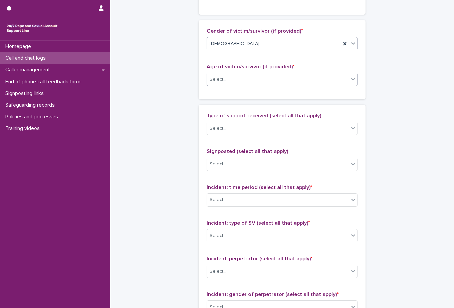
click at [238, 84] on div "Select..." at bounding box center [278, 79] width 142 height 11
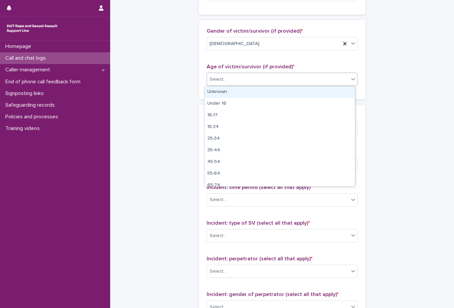
click at [232, 93] on div "Unknown" at bounding box center [280, 92] width 150 height 12
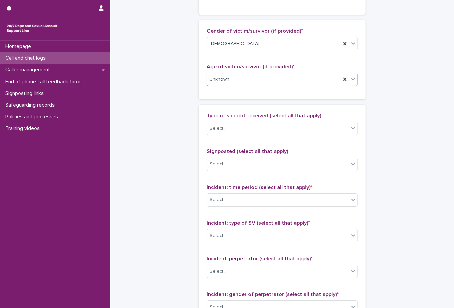
click at [180, 103] on div "**********" at bounding box center [281, 30] width 327 height 771
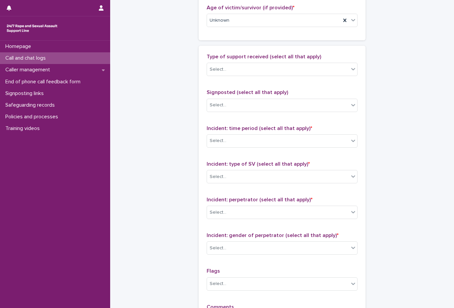
scroll to position [423, 0]
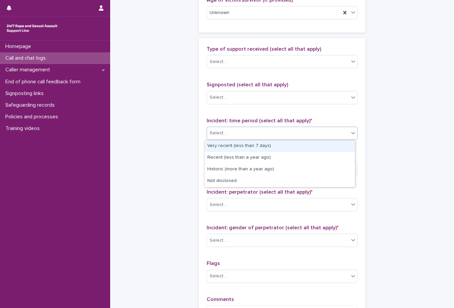
click at [218, 135] on div "Select..." at bounding box center [218, 133] width 17 height 7
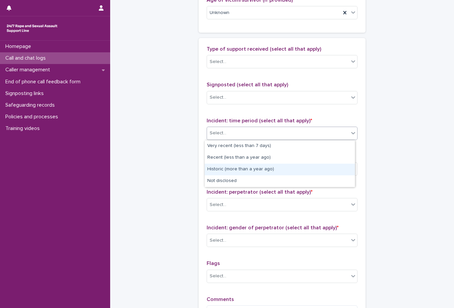
drag, startPoint x: 227, startPoint y: 182, endPoint x: 226, endPoint y: 176, distance: 6.6
click at [225, 172] on div "Historic (more than a year ago)" at bounding box center [280, 170] width 150 height 12
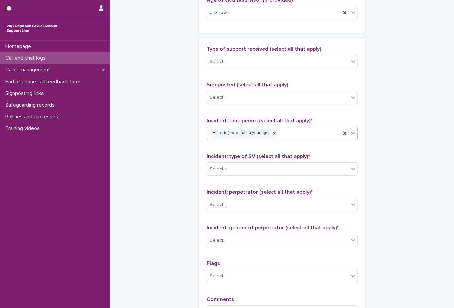
click at [225, 172] on div "Select..." at bounding box center [278, 169] width 142 height 11
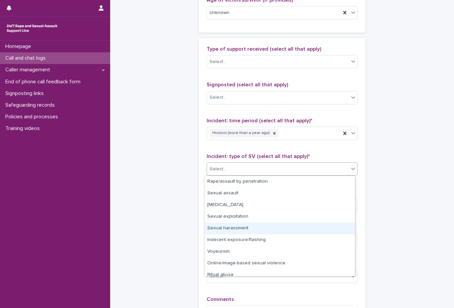
click at [247, 227] on div "Sexual harassment" at bounding box center [280, 229] width 150 height 12
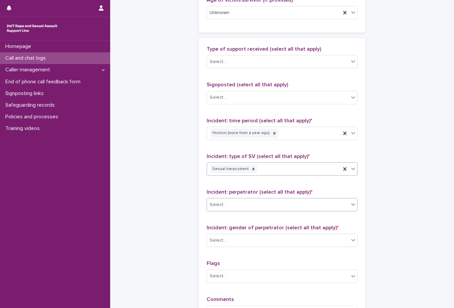
click at [254, 205] on div "Select..." at bounding box center [278, 205] width 142 height 11
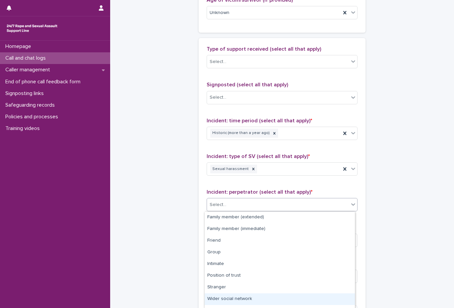
click at [236, 303] on div "Wider social network" at bounding box center [280, 300] width 150 height 12
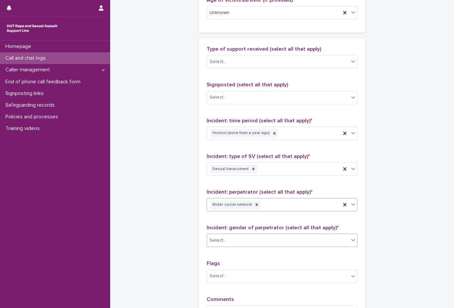
click at [241, 242] on div "Select..." at bounding box center [278, 240] width 142 height 11
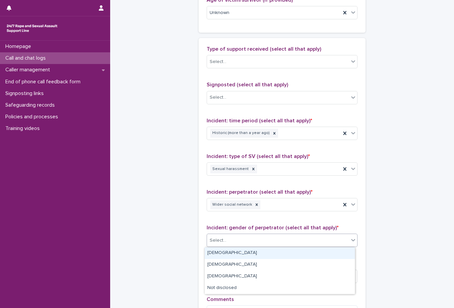
click at [243, 252] on div "[DEMOGRAPHIC_DATA]" at bounding box center [280, 254] width 150 height 12
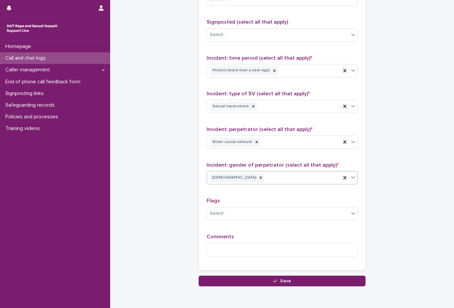
scroll to position [489, 0]
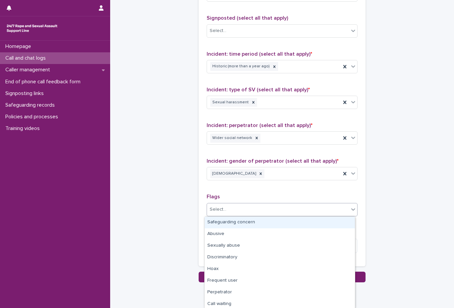
click at [241, 213] on div "Select..." at bounding box center [278, 209] width 142 height 11
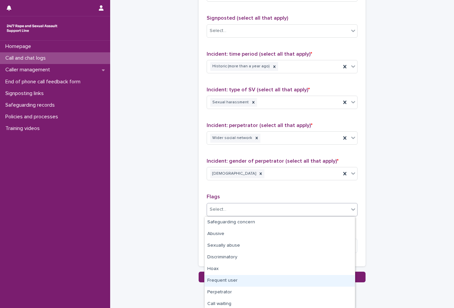
click at [248, 283] on div "Frequent user" at bounding box center [280, 281] width 150 height 12
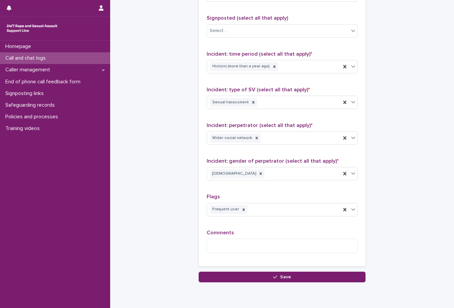
drag, startPoint x: 136, startPoint y: 146, endPoint x: 140, endPoint y: 155, distance: 10.3
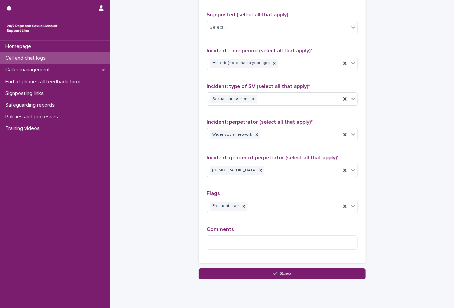
scroll to position [516, 0]
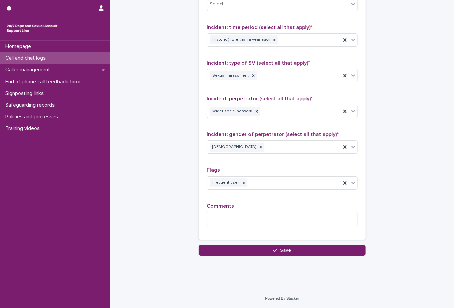
click at [223, 208] on span "Comments" at bounding box center [220, 206] width 27 height 5
click at [223, 215] on textarea at bounding box center [282, 219] width 151 height 14
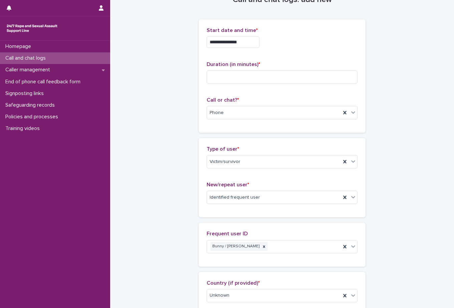
scroll to position [0, 0]
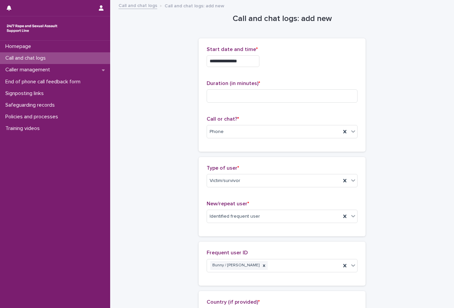
type textarea "*******"
click at [231, 88] on div "Duration (in minutes) *" at bounding box center [282, 94] width 151 height 28
click at [232, 93] on input at bounding box center [282, 95] width 151 height 13
click at [219, 97] on input at bounding box center [282, 95] width 151 height 13
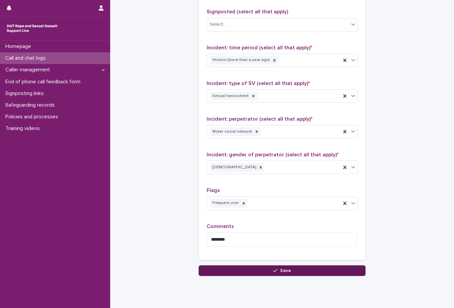
scroll to position [516, 0]
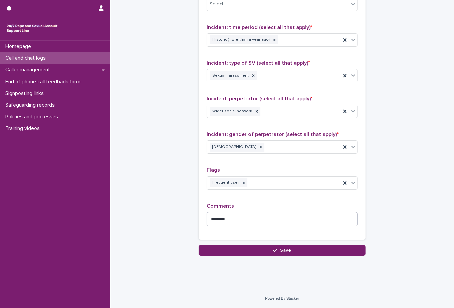
type input "**"
click at [274, 220] on textarea "*******" at bounding box center [282, 219] width 151 height 14
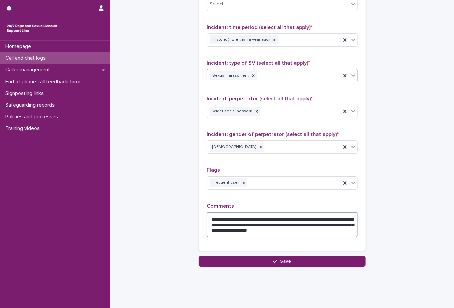
type textarea "**********"
click at [263, 78] on div "Sexual harassment" at bounding box center [274, 76] width 134 height 12
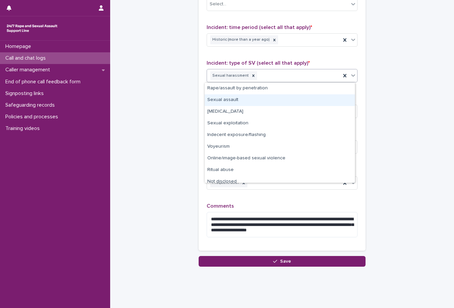
click at [266, 99] on div "Sexual assault" at bounding box center [280, 100] width 150 height 12
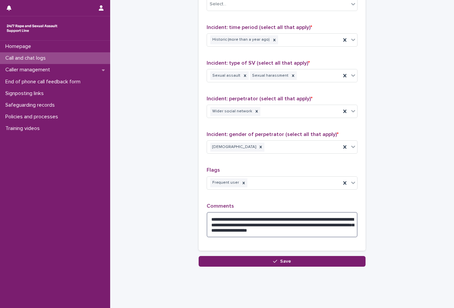
click at [346, 234] on textarea "**********" at bounding box center [282, 224] width 151 height 25
click at [343, 262] on button "Save" at bounding box center [282, 261] width 167 height 11
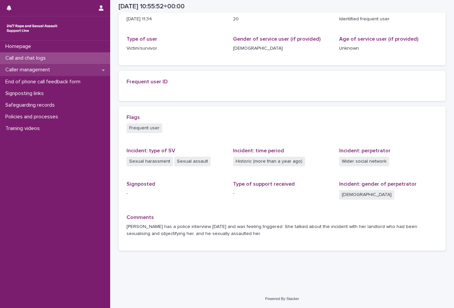
scroll to position [104, 0]
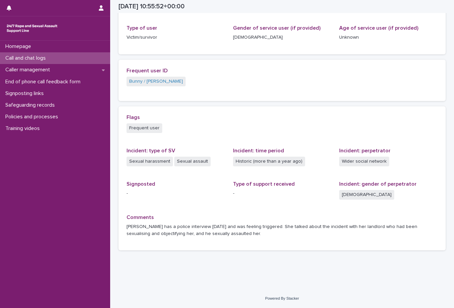
click at [50, 56] on p "Call and chat logs" at bounding box center [27, 58] width 48 height 6
